Goal: Task Accomplishment & Management: Manage account settings

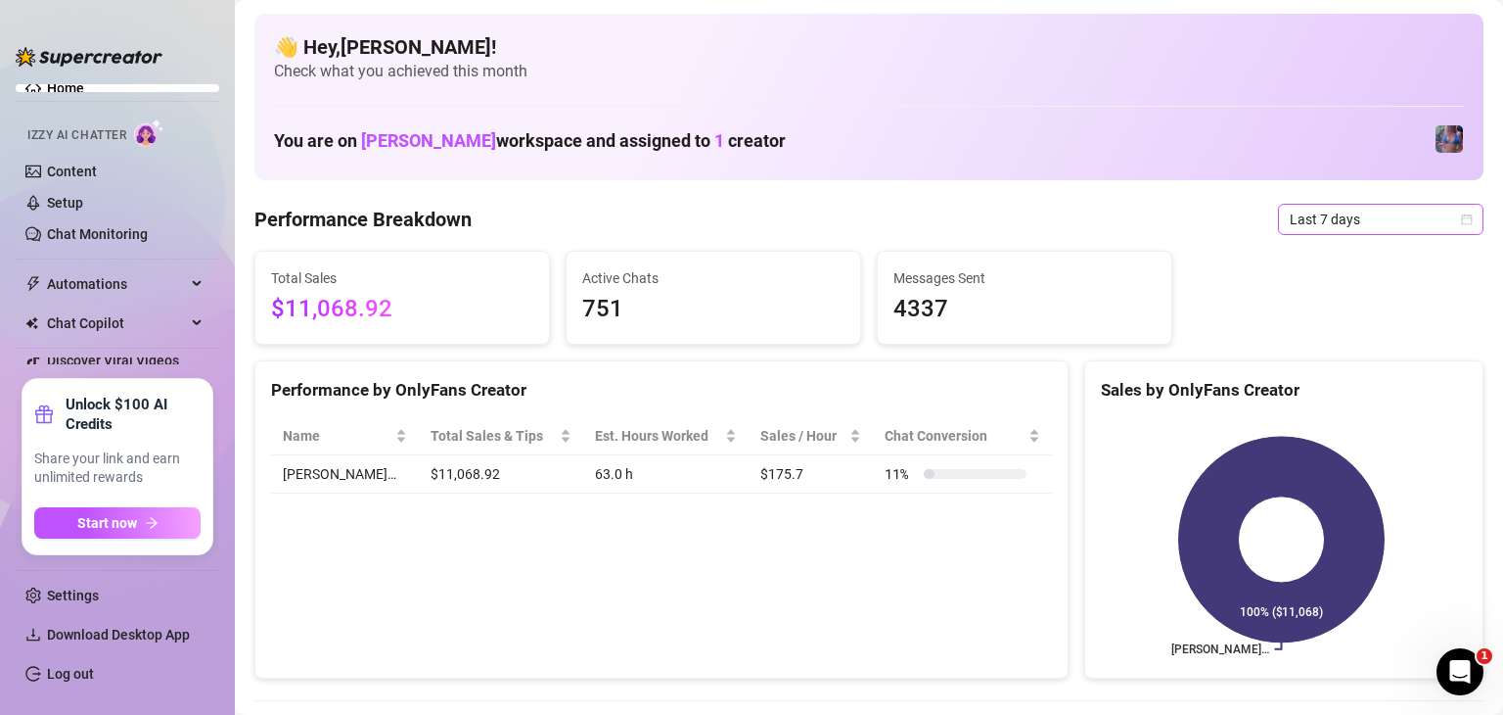
click at [1343, 226] on span "Last 7 days" at bounding box center [1381, 219] width 182 height 29
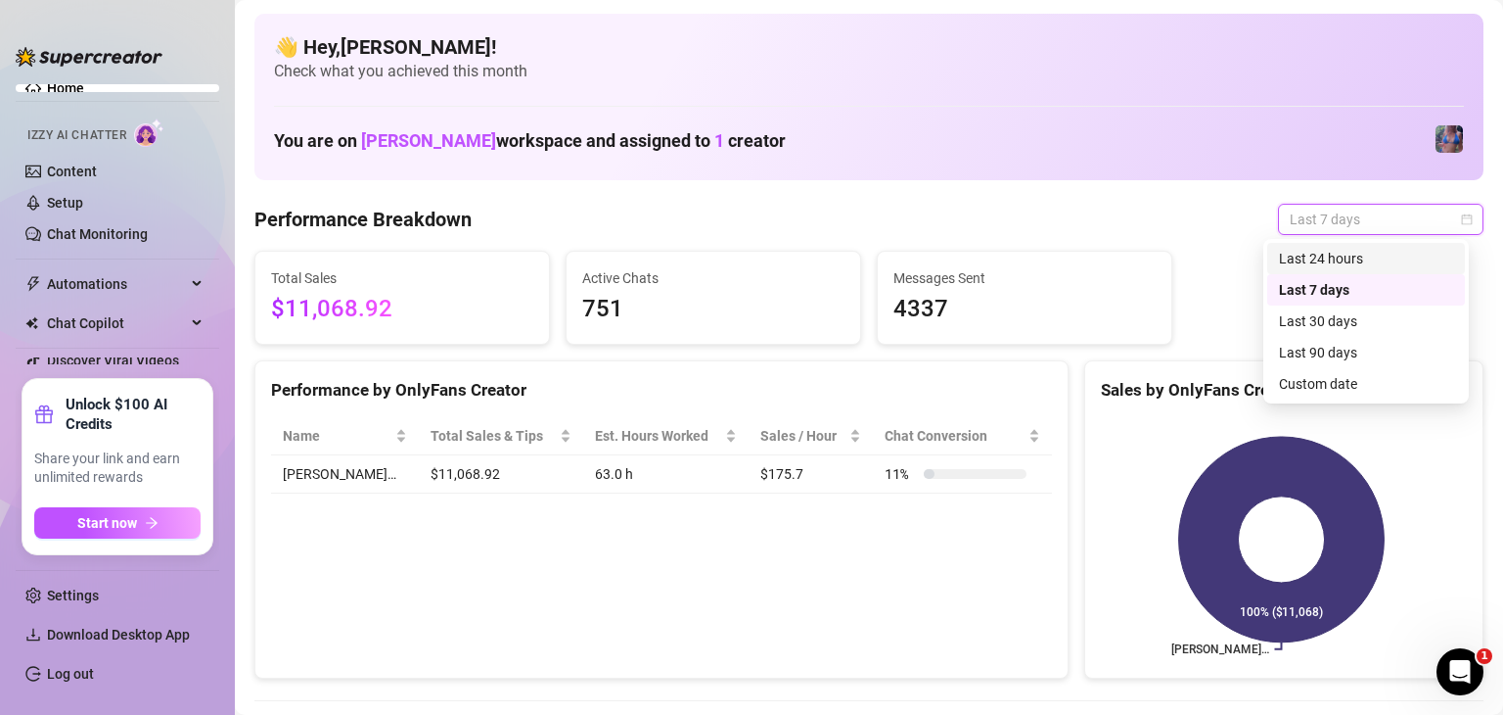
click at [1361, 255] on div "Last 24 hours" at bounding box center [1366, 259] width 174 height 22
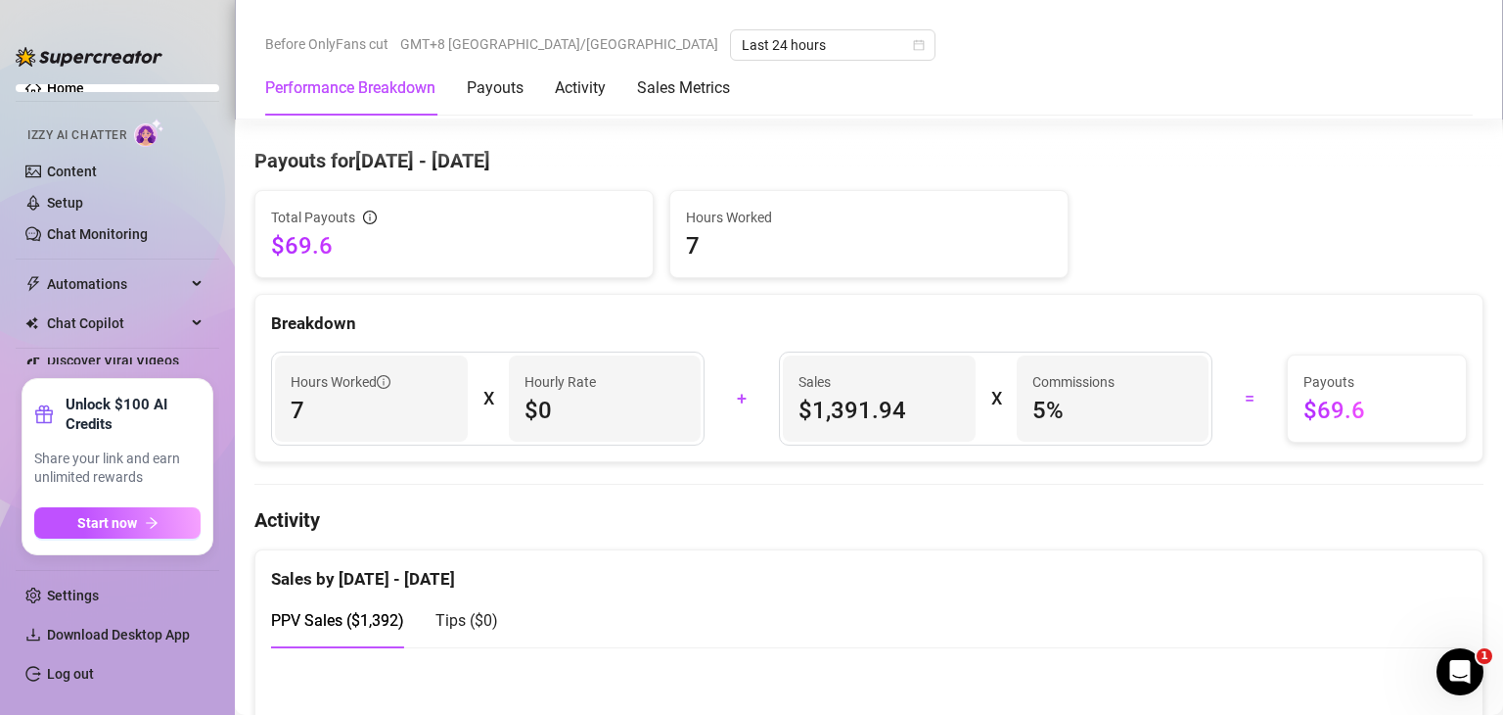
scroll to position [698, 0]
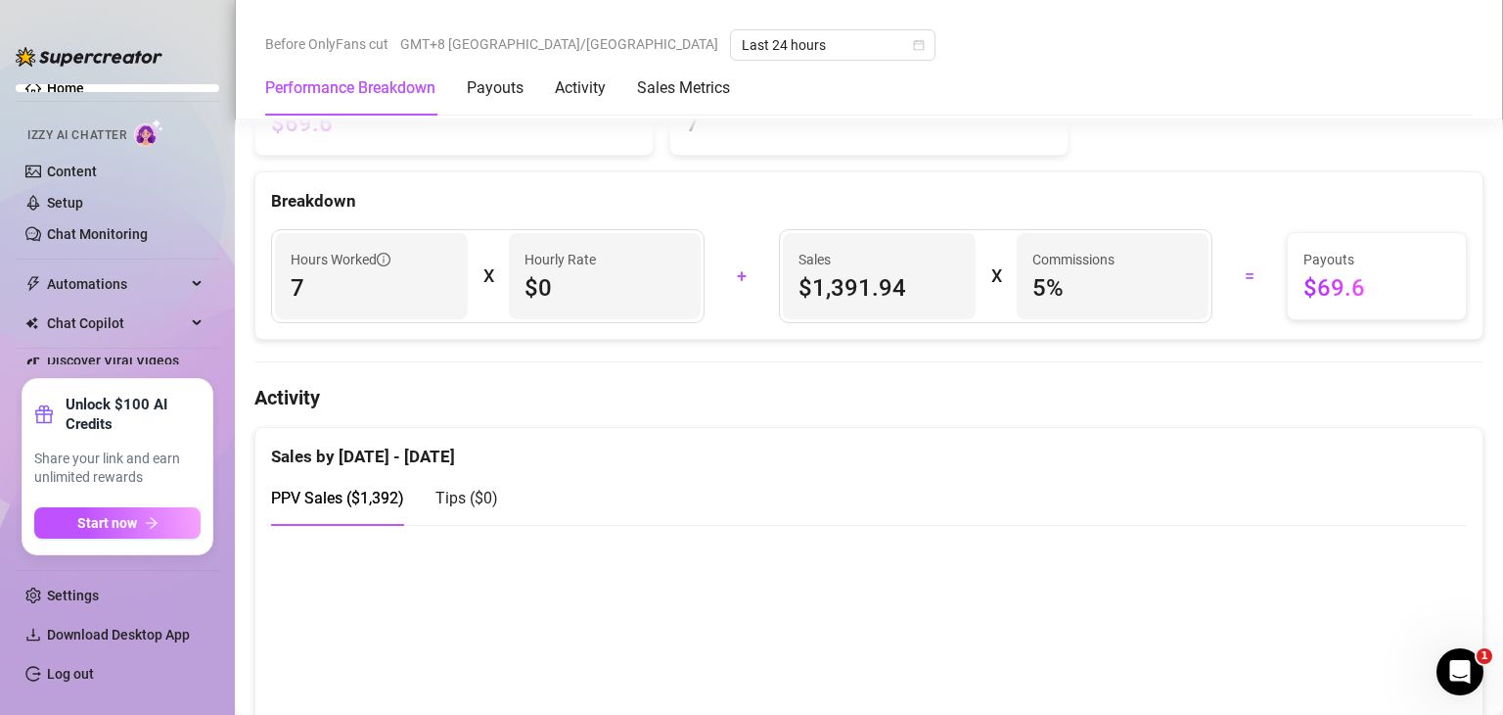
click at [1318, 157] on div "Total Payouts $69.6 Hours Worked 7 Breakdown Hours Worked 7 X Hourly Rate $0 + …" at bounding box center [868, 204] width 1229 height 272
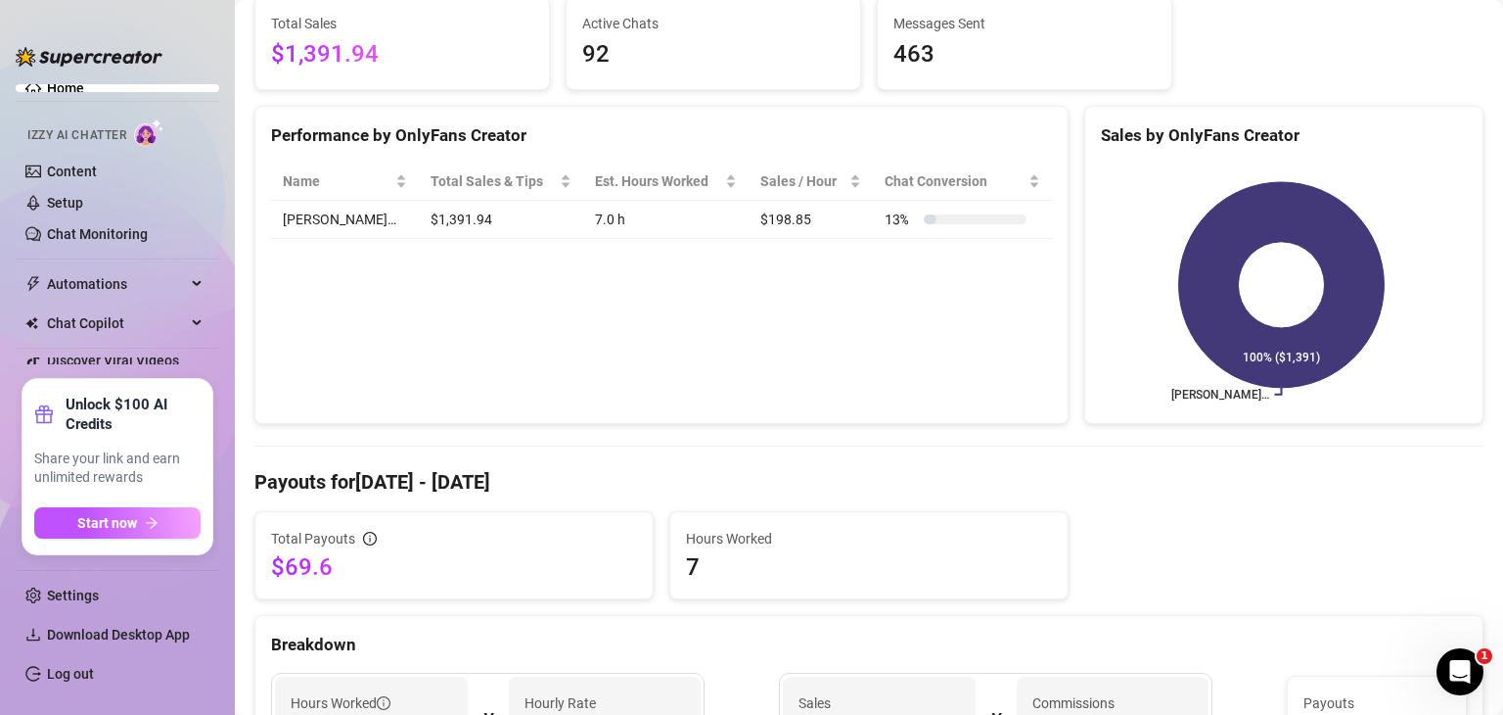
scroll to position [0, 0]
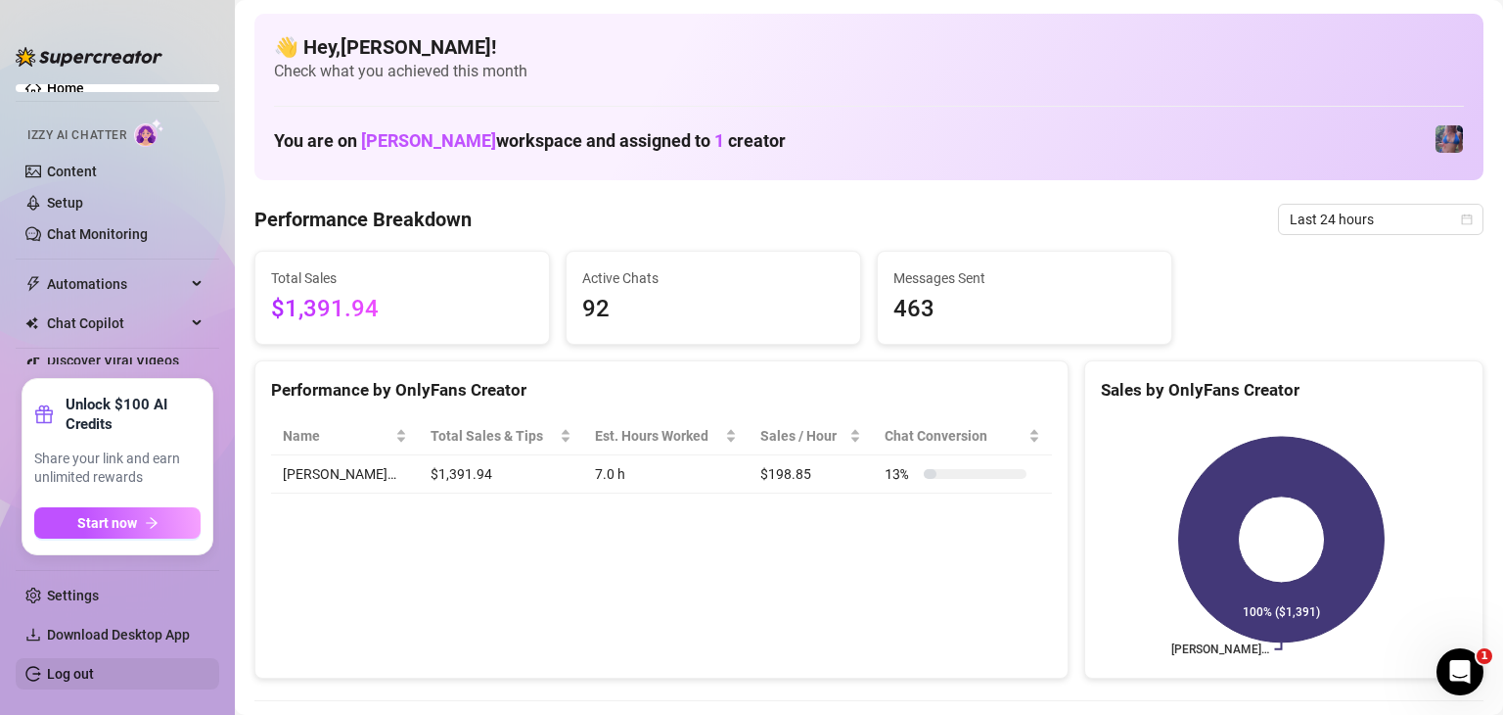
click at [59, 670] on link "Log out" at bounding box center [70, 674] width 47 height 16
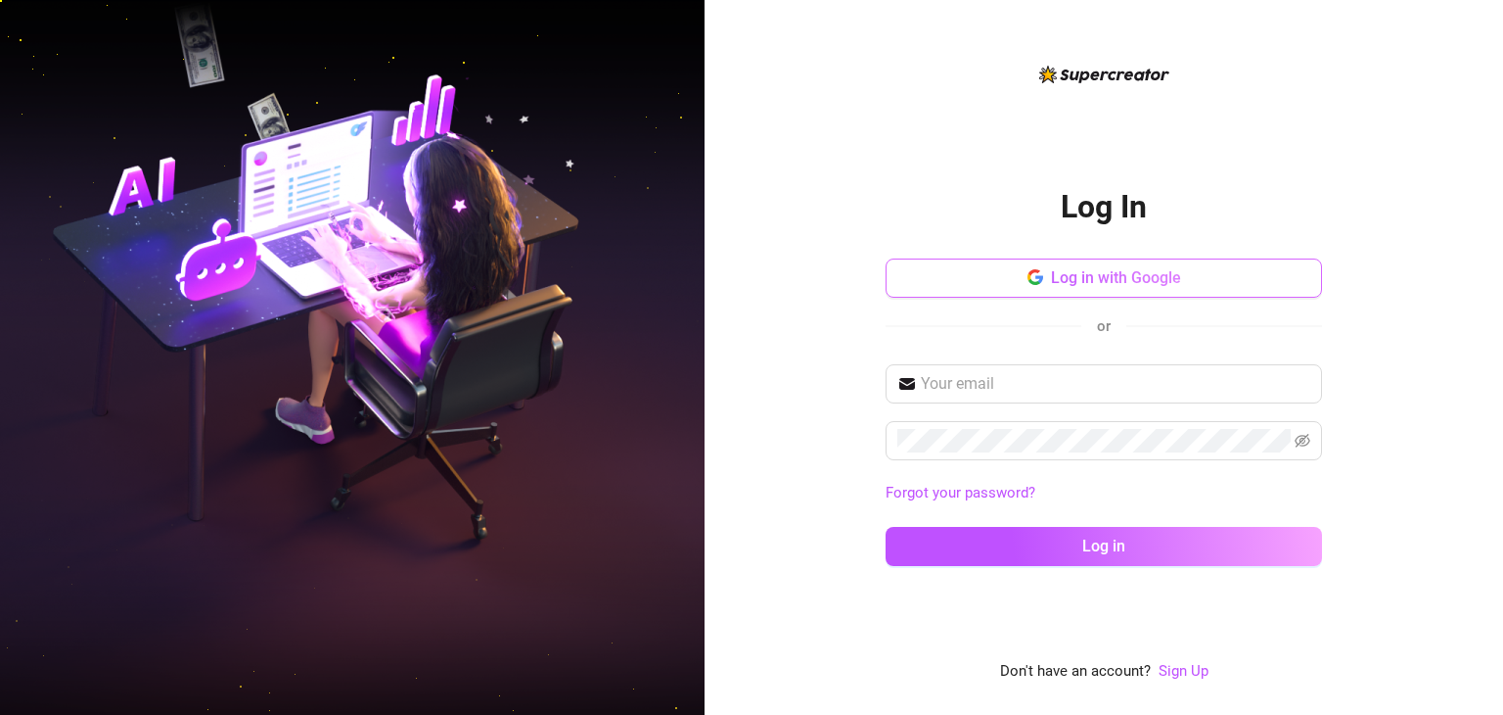
click at [1120, 266] on button "Log in with Google" at bounding box center [1104, 277] width 437 height 39
